Goal: Transaction & Acquisition: Purchase product/service

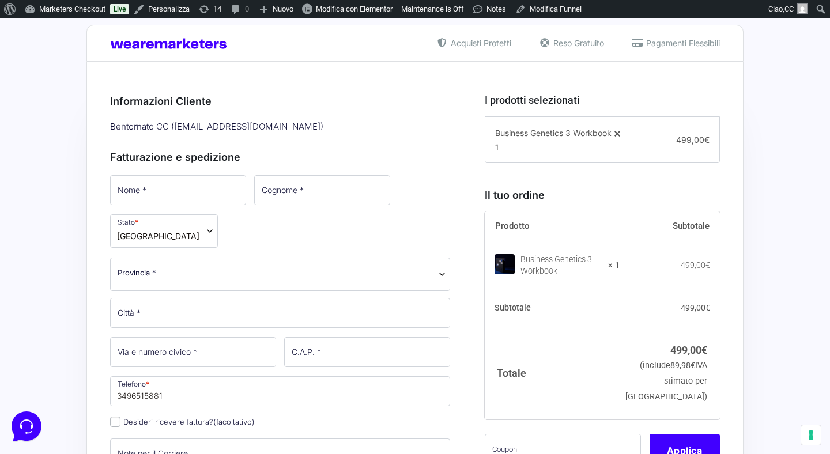
scroll to position [205, 0]
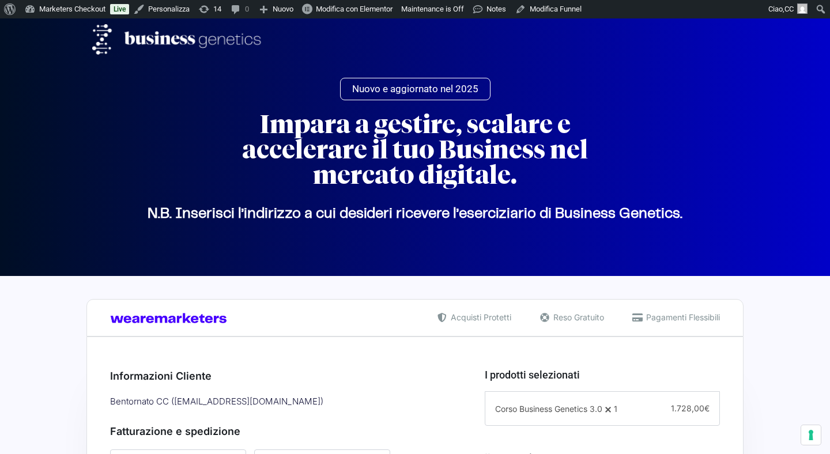
select select
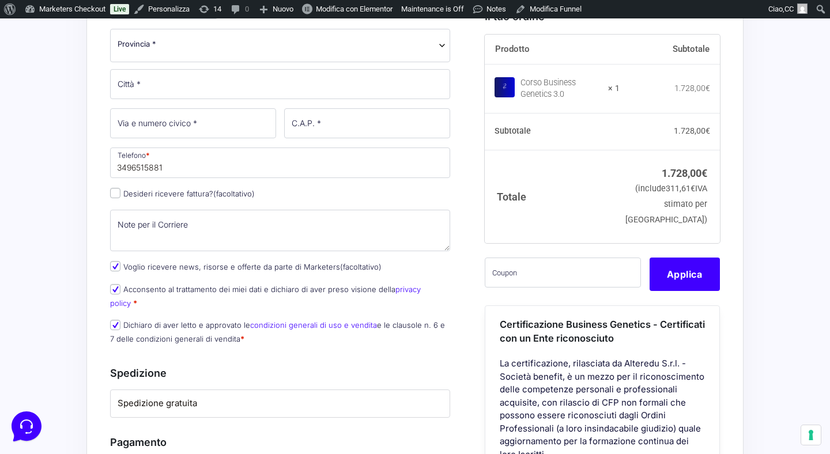
click at [116, 200] on p "Desideri ricevere fattura? (facoltativo)" at bounding box center [280, 194] width 348 height 17
click at [116, 198] on input "Desideri ricevere fattura? (facoltativo)" at bounding box center [115, 193] width 10 height 10
checkbox input "true"
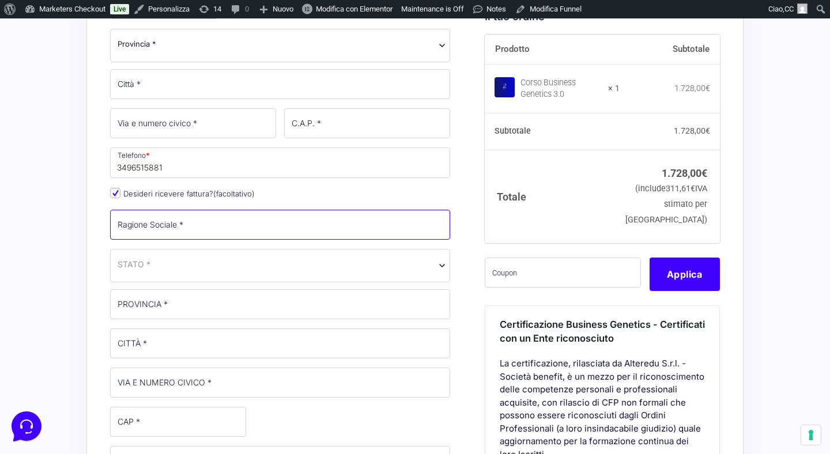
click at [202, 227] on input "Ragione Sociale *" at bounding box center [280, 225] width 340 height 30
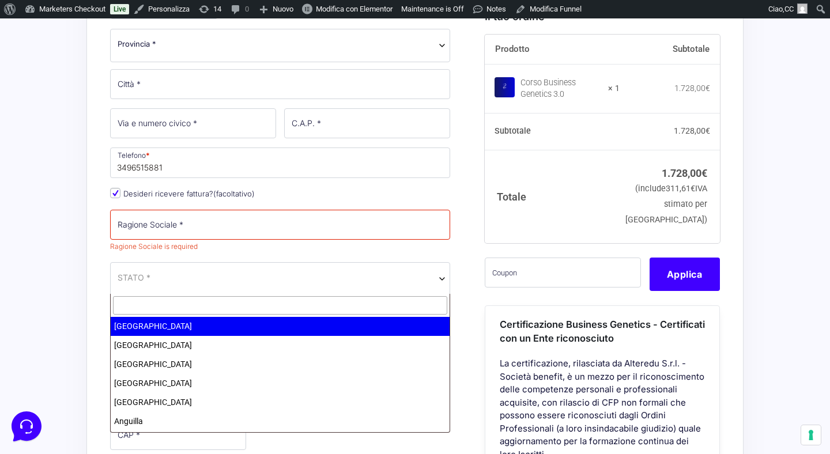
click at [177, 263] on span "STATO *" at bounding box center [280, 278] width 340 height 33
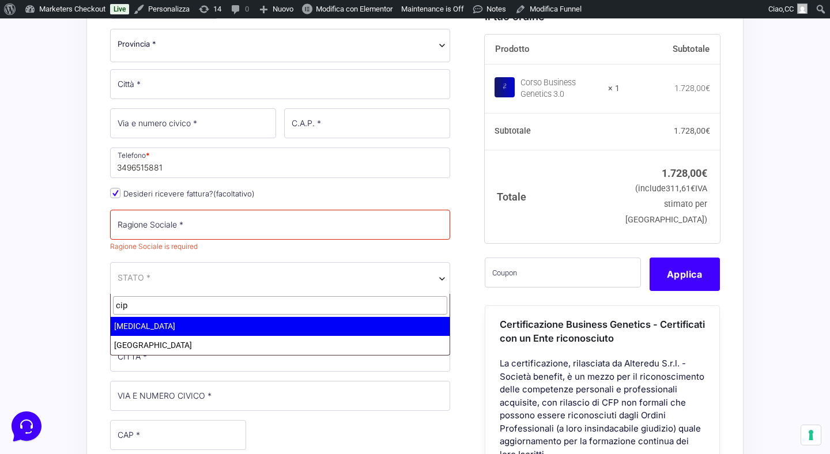
type input "cip"
select select "CY"
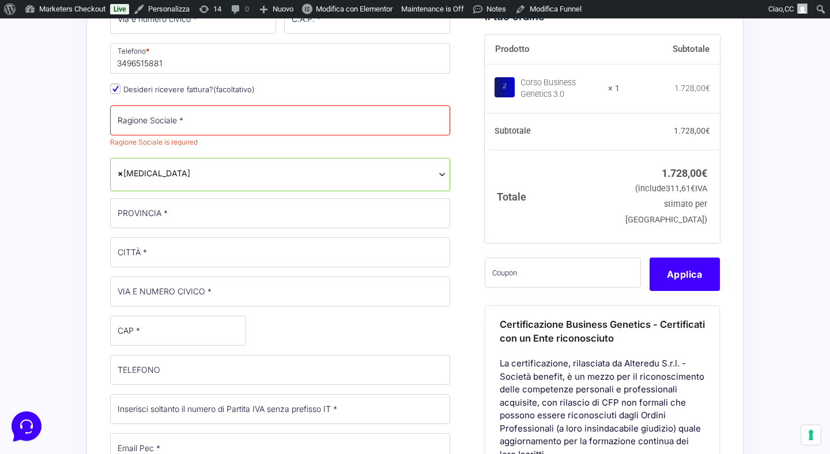
scroll to position [571, 0]
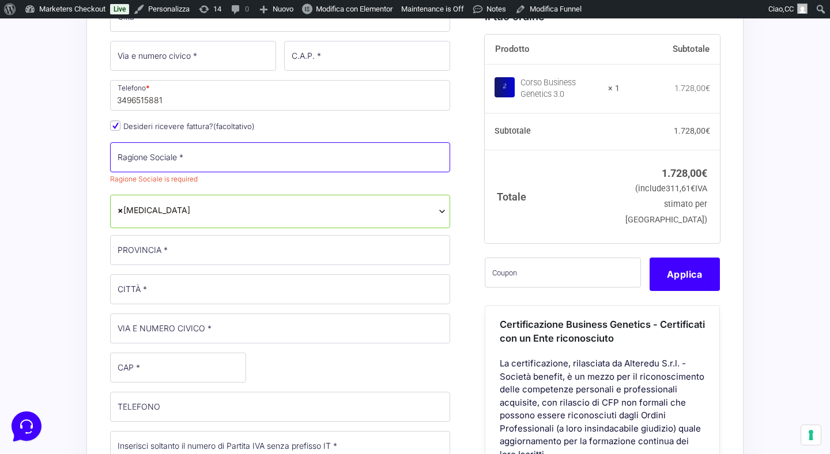
click at [229, 154] on input "Ragione Sociale *" at bounding box center [280, 157] width 340 height 30
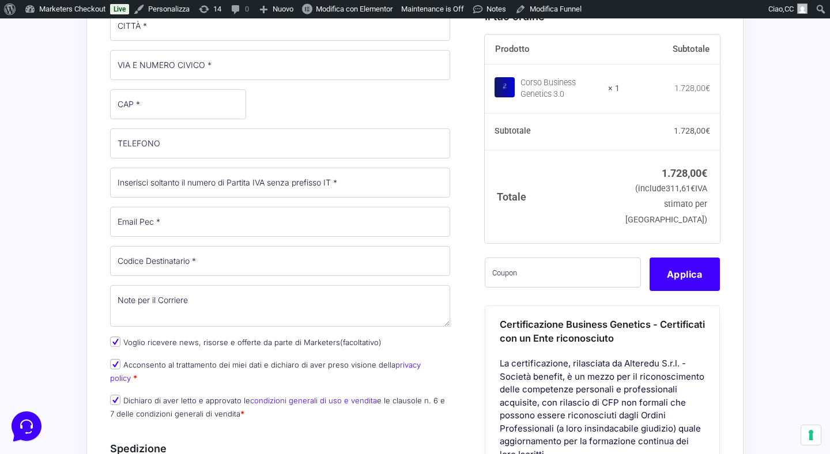
scroll to position [836, 0]
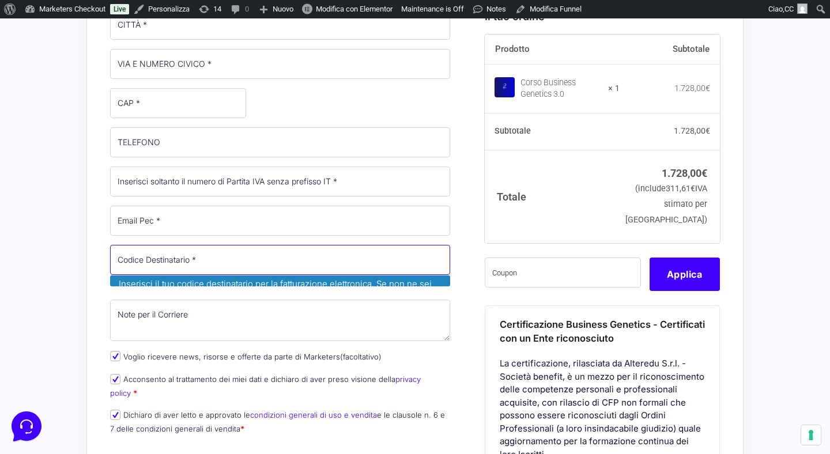
click at [201, 262] on input "Codice Destinatario *" at bounding box center [280, 260] width 340 height 30
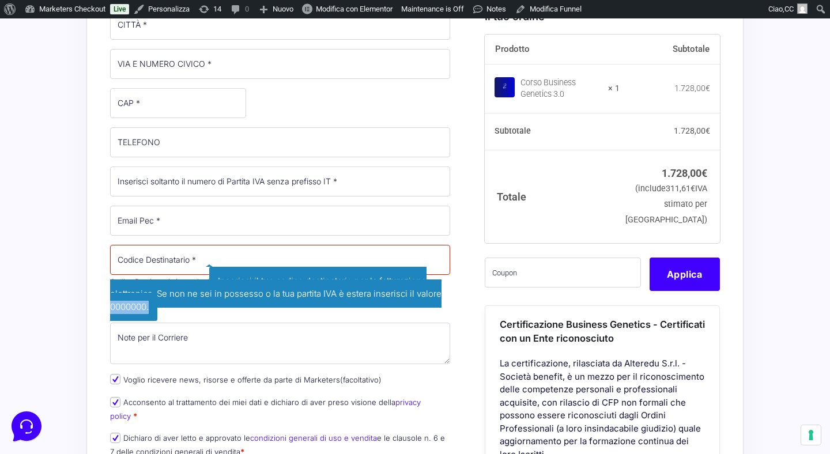
drag, startPoint x: 149, startPoint y: 308, endPoint x: 111, endPoint y: 307, distance: 38.1
click at [111, 307] on span "Inserisci il tuo codice destinatario per la fatturazione elettronica. Se non ne…" at bounding box center [276, 294] width 332 height 54
copy span "0000000."
